Goal: Information Seeking & Learning: Learn about a topic

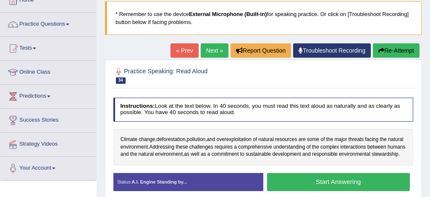
scroll to position [36, 0]
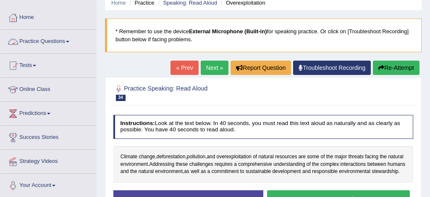
click at [51, 43] on link "Practice Questions" at bounding box center [48, 40] width 96 height 21
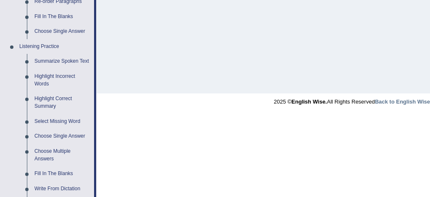
scroll to position [361, 0]
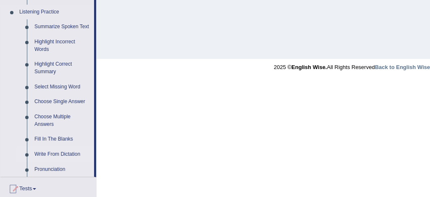
click at [69, 161] on link "Write From Dictation" at bounding box center [62, 154] width 63 height 15
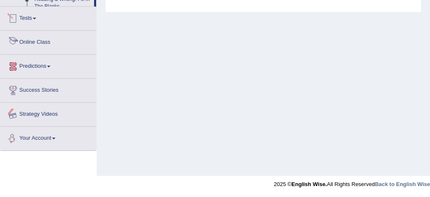
scroll to position [249, 0]
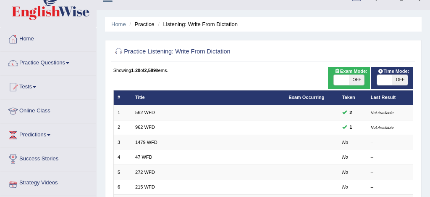
scroll to position [12, 0]
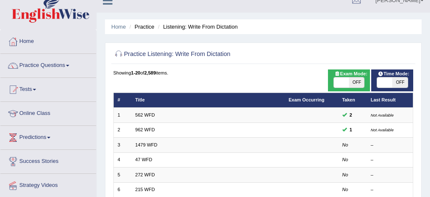
click at [47, 64] on link "Practice Questions" at bounding box center [48, 64] width 96 height 21
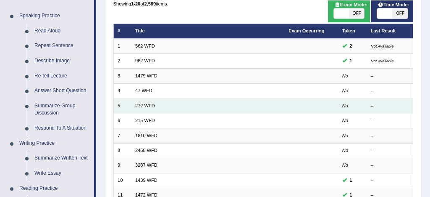
scroll to position [81, 0]
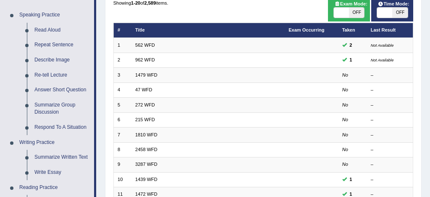
click at [340, 16] on span at bounding box center [341, 13] width 15 height 10
checkbox input "true"
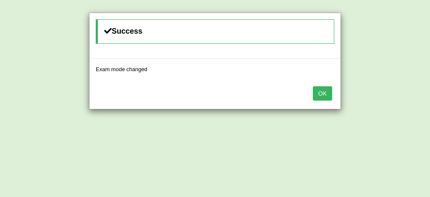
click at [320, 95] on button "OK" at bounding box center [322, 93] width 19 height 14
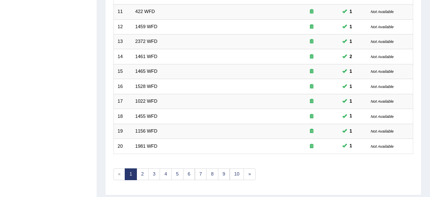
scroll to position [287, 0]
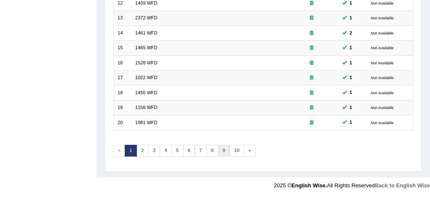
click at [222, 150] on link "9" at bounding box center [224, 150] width 12 height 12
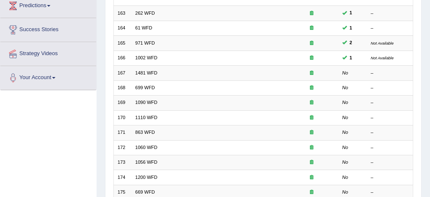
scroll to position [147, 0]
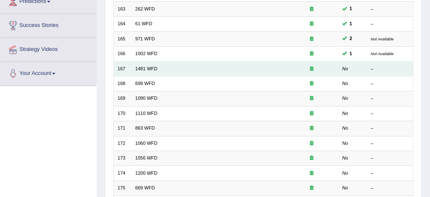
click at [156, 71] on td "1481 WFD" at bounding box center [207, 68] width 153 height 15
click at [148, 70] on link "1481 WFD" at bounding box center [146, 68] width 22 height 5
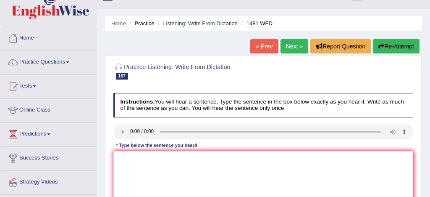
scroll to position [69, 0]
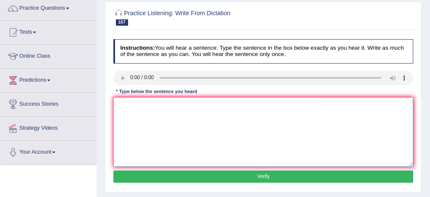
click at [125, 104] on textarea at bounding box center [263, 131] width 300 height 69
type textarea "Lecture outline are aviable in a faculty board bord and webside of outline."
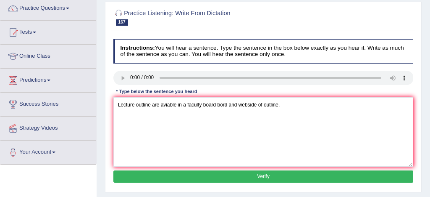
click at [193, 175] on button "Verify" at bounding box center [263, 176] width 300 height 12
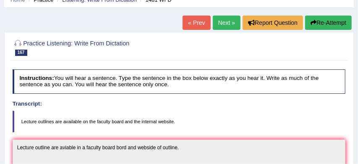
scroll to position [37, 0]
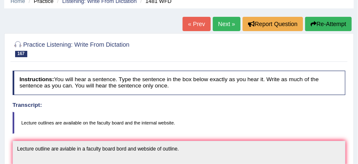
click at [328, 25] on button "Re-Attempt" at bounding box center [328, 24] width 47 height 14
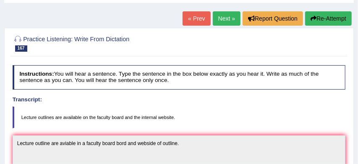
scroll to position [55, 0]
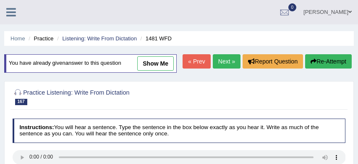
scroll to position [78, 0]
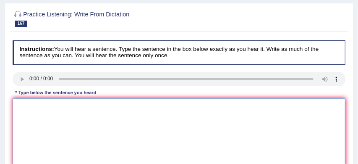
click at [113, 138] on textarea at bounding box center [179, 132] width 333 height 69
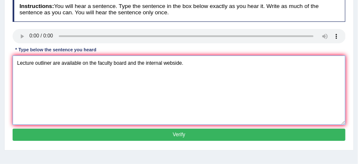
type textarea "Lecture outliner are available on the faculty board and the internal webside."
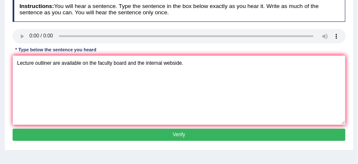
click at [183, 141] on button "Verify" at bounding box center [179, 135] width 333 height 12
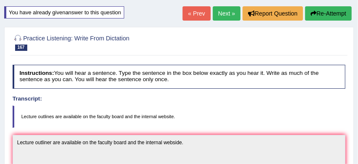
scroll to position [48, 0]
click at [331, 11] on button "Re-Attempt" at bounding box center [328, 13] width 47 height 14
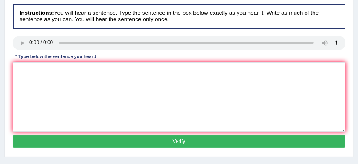
scroll to position [114, 0]
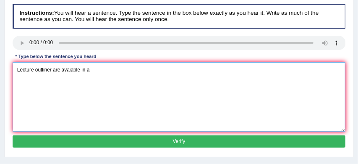
click at [101, 87] on textarea "Lecture outliner are avaiable in a" at bounding box center [179, 96] width 333 height 69
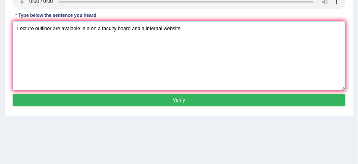
type textarea "Lecture outliner are avaiable in a on a faculty board and a internal website."
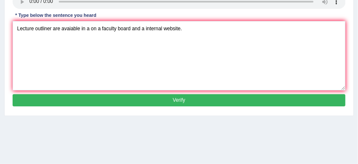
click at [171, 106] on button "Verify" at bounding box center [179, 100] width 333 height 12
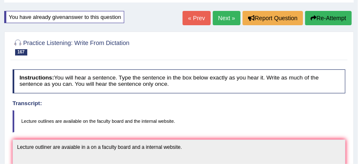
scroll to position [42, 0]
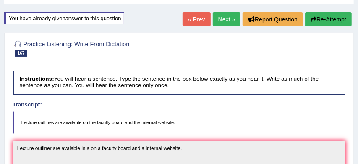
click at [223, 17] on link "Next »" at bounding box center [227, 19] width 28 height 14
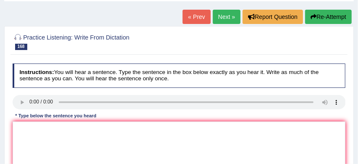
scroll to position [45, 0]
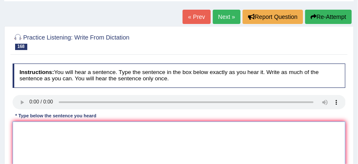
click at [20, 130] on textarea at bounding box center [179, 155] width 333 height 69
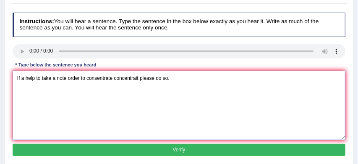
scroll to position [105, 0]
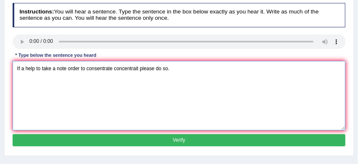
type textarea "If a help to take a note order to consentrate concentrait please do so."
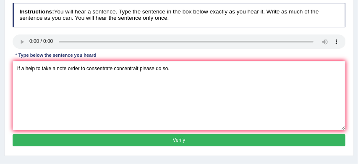
click at [120, 138] on button "Verify" at bounding box center [179, 140] width 333 height 12
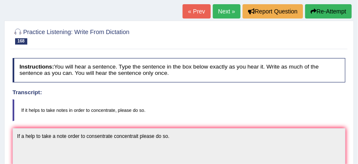
scroll to position [50, 0]
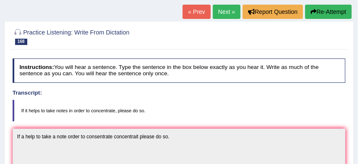
click at [326, 9] on button "Re-Attempt" at bounding box center [328, 12] width 47 height 14
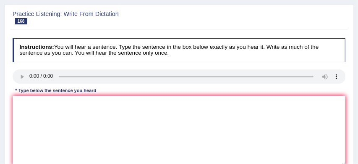
scroll to position [76, 0]
click at [72, 129] on textarea at bounding box center [179, 130] width 333 height 69
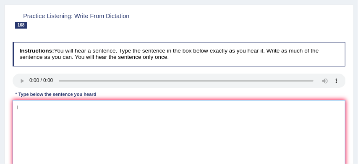
scroll to position [50, 0]
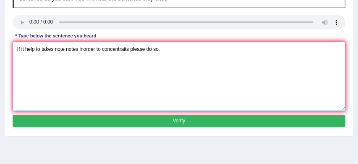
type textarea "If it help to takes note notes inorder to concentraits please do so."
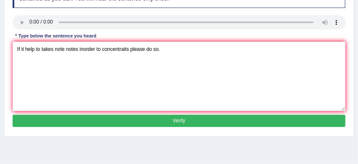
click at [107, 127] on button "Verify" at bounding box center [179, 121] width 333 height 12
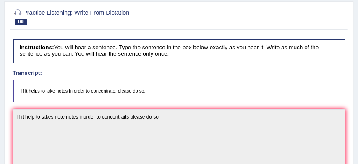
scroll to position [53, 0]
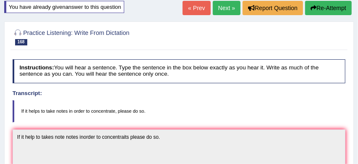
click at [333, 5] on button "Re-Attempt" at bounding box center [328, 8] width 47 height 14
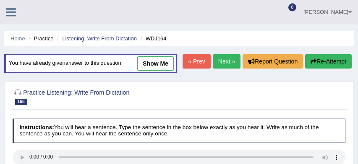
scroll to position [80, 0]
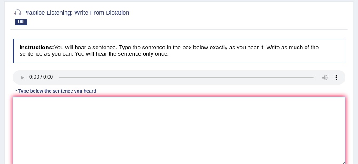
click at [59, 127] on textarea at bounding box center [179, 131] width 333 height 69
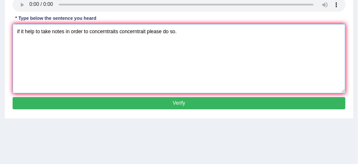
scroll to position [156, 0]
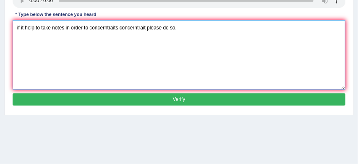
type textarea "if it help to take notes in order to concerntraits concerntrait please do so."
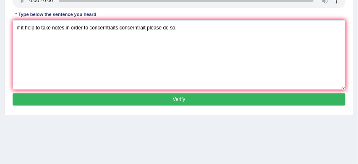
click at [173, 105] on button "Verify" at bounding box center [179, 99] width 333 height 12
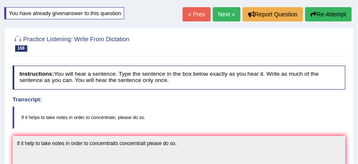
scroll to position [45, 0]
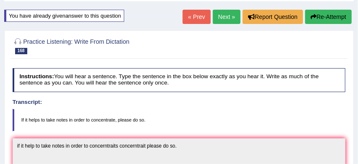
click at [221, 16] on link "Next »" at bounding box center [227, 17] width 28 height 14
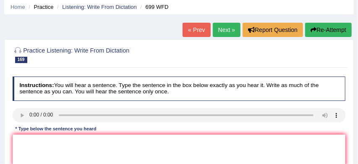
scroll to position [42, 0]
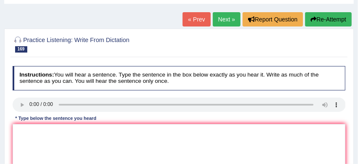
click at [24, 122] on div "* Type below the sentence you heard" at bounding box center [56, 118] width 87 height 7
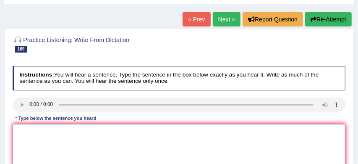
click at [19, 131] on textarea at bounding box center [179, 158] width 333 height 69
click at [98, 132] on textarea "We hold to visiting day days througn throughout" at bounding box center [179, 158] width 333 height 69
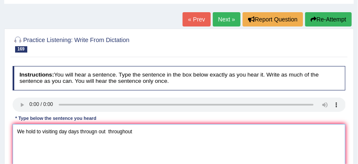
click at [137, 132] on textarea "We hold to visiting day days througn out throughout" at bounding box center [179, 158] width 333 height 69
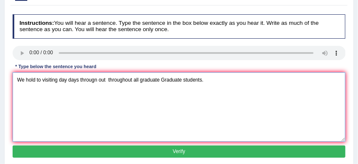
scroll to position [94, 0]
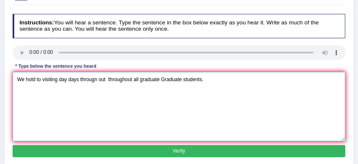
type textarea "We hold to visiting day days througn out throughout all graduate Graduate stude…"
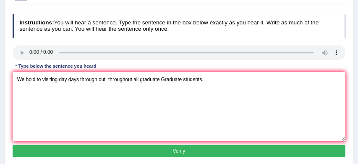
click at [208, 150] on button "Verify" at bounding box center [179, 151] width 333 height 12
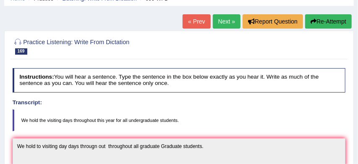
scroll to position [38, 0]
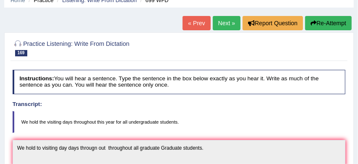
click at [328, 21] on button "Re-Attempt" at bounding box center [328, 23] width 47 height 14
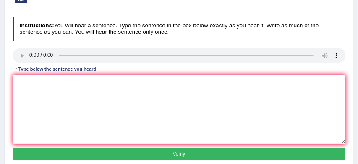
scroll to position [102, 0]
click at [19, 105] on textarea at bounding box center [179, 109] width 333 height 69
click at [123, 101] on textarea "We hold the visiting days throughout this year" at bounding box center [179, 109] width 333 height 69
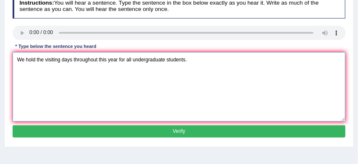
scroll to position [133, 0]
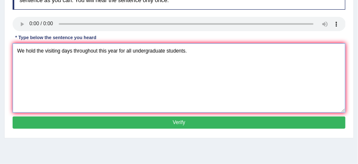
type textarea "We hold the visiting days throughout this year for all undergraduate students."
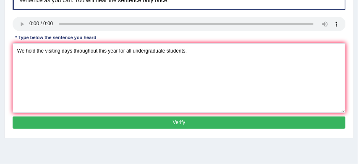
click at [184, 129] on button "Verify" at bounding box center [179, 122] width 333 height 12
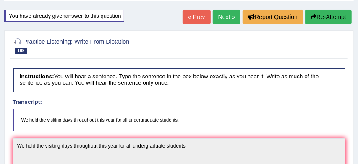
scroll to position [39, 0]
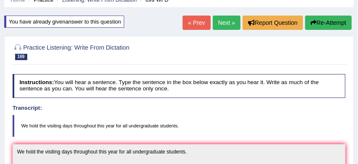
click at [223, 25] on link "Next »" at bounding box center [227, 23] width 28 height 14
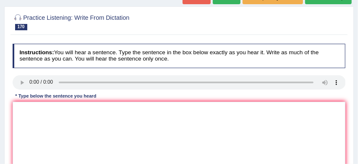
scroll to position [65, 0]
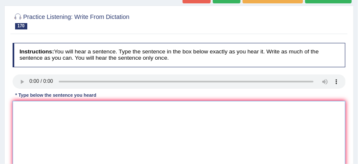
click at [29, 109] on textarea at bounding box center [179, 135] width 333 height 69
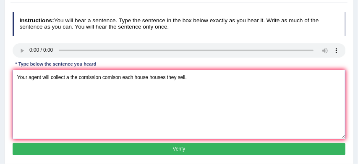
scroll to position [97, 0]
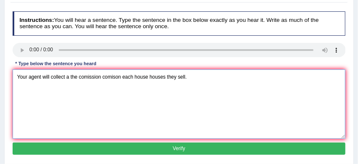
type textarea "Your agent will collect a the comission comison each house houses they sell."
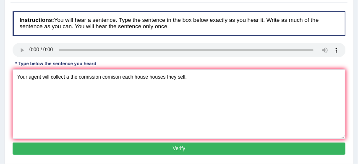
click at [173, 148] on button "Verify" at bounding box center [179, 148] width 333 height 12
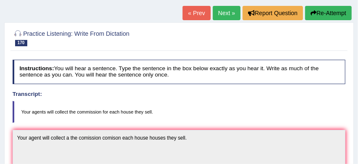
scroll to position [42, 0]
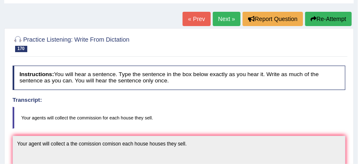
click at [331, 17] on button "Re-Attempt" at bounding box center [328, 19] width 47 height 14
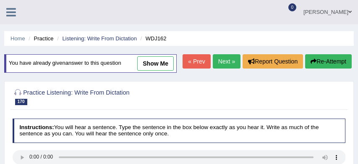
scroll to position [95, 0]
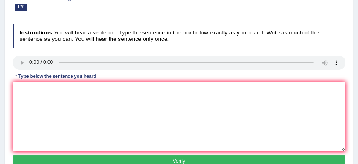
click at [46, 110] on textarea at bounding box center [179, 116] width 333 height 69
click at [105, 107] on textarea "Your agents will collect a commission" at bounding box center [179, 116] width 333 height 69
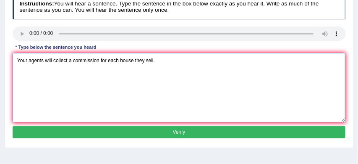
scroll to position [124, 0]
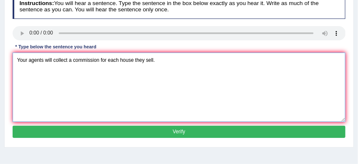
type textarea "Your agents will collect a commission for each house they sell."
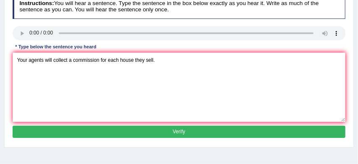
click at [175, 138] on button "Verify" at bounding box center [179, 132] width 333 height 12
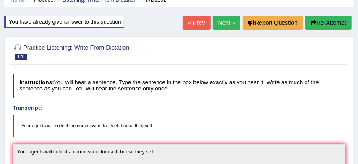
scroll to position [38, 0]
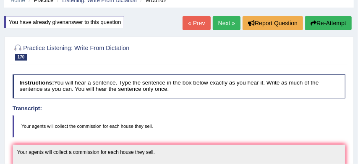
click at [223, 18] on link "Next »" at bounding box center [227, 23] width 28 height 14
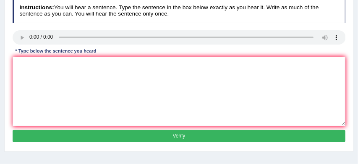
scroll to position [110, 0]
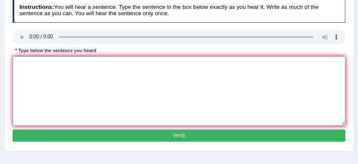
click at [21, 62] on textarea at bounding box center [179, 90] width 333 height 69
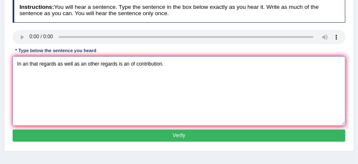
type textarea "In an that regards as well as an other regards is an of contribution."
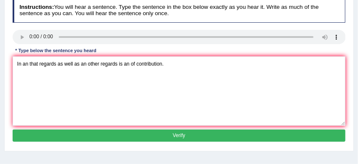
click at [81, 135] on button "Verify" at bounding box center [179, 135] width 333 height 12
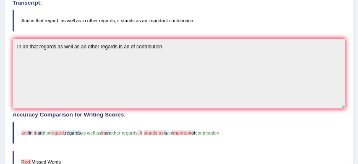
scroll to position [137, 0]
